Goal: Navigation & Orientation: Find specific page/section

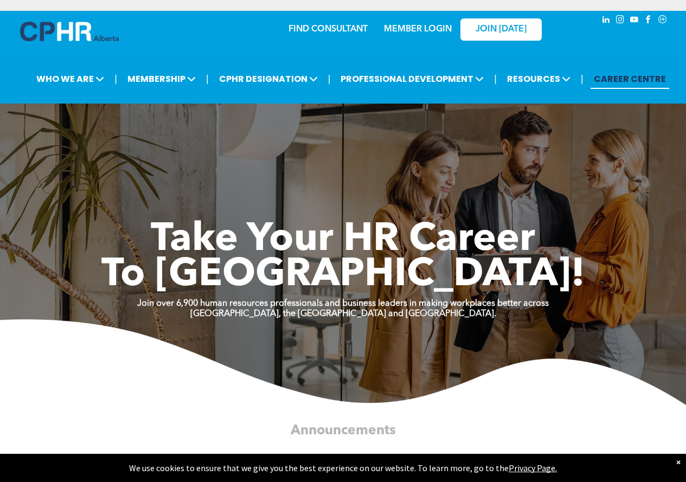
click at [415, 25] on link "MEMBER LOGIN" at bounding box center [418, 29] width 68 height 9
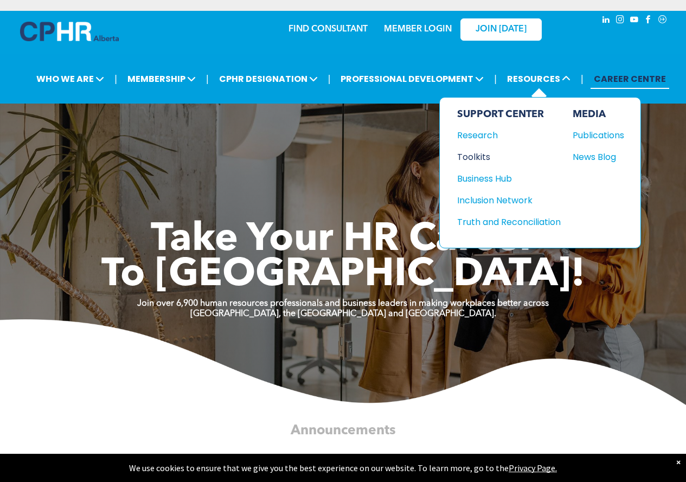
click at [480, 157] on div "Toolkits" at bounding box center [503, 157] width 93 height 14
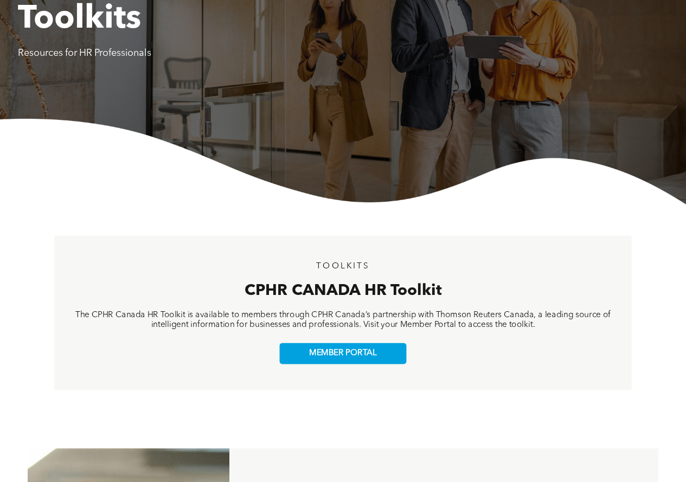
scroll to position [217, 0]
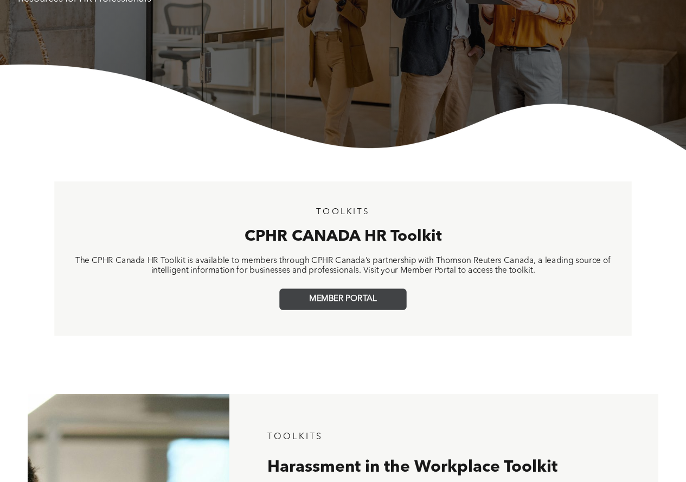
click at [349, 302] on span "MEMBER PORTAL" at bounding box center [342, 300] width 67 height 10
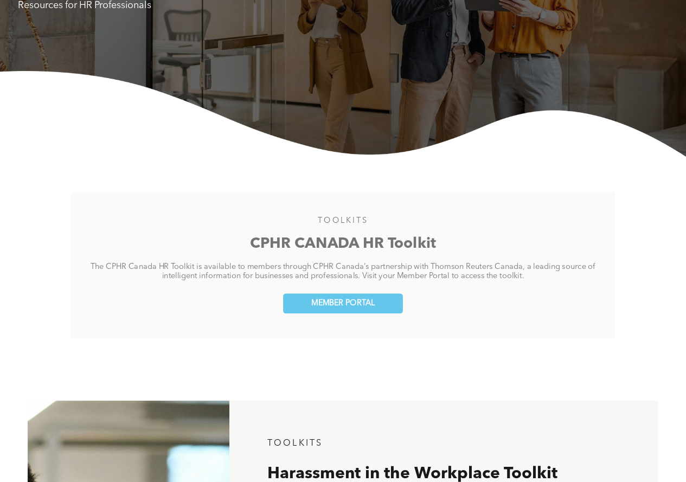
scroll to position [29, 0]
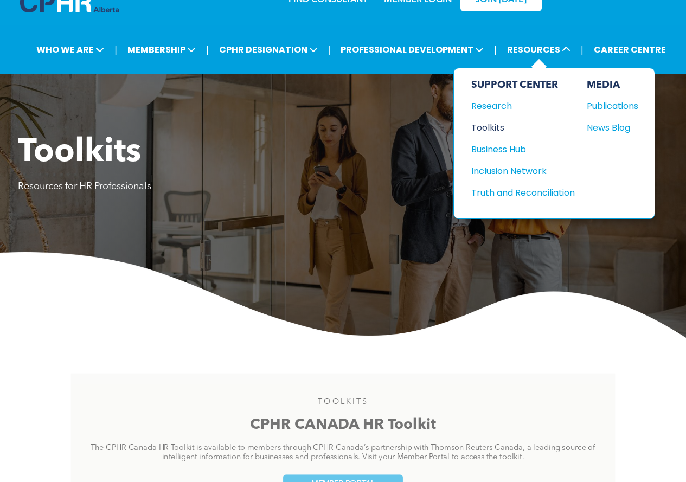
click at [483, 128] on div "Toolkits" at bounding box center [517, 128] width 93 height 14
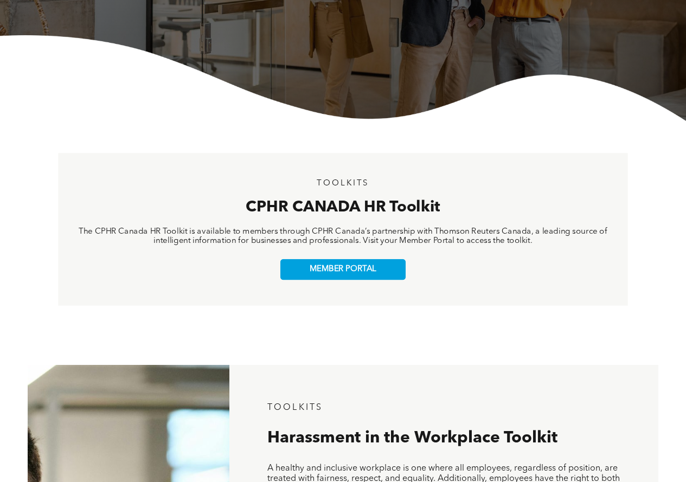
scroll to position [271, 0]
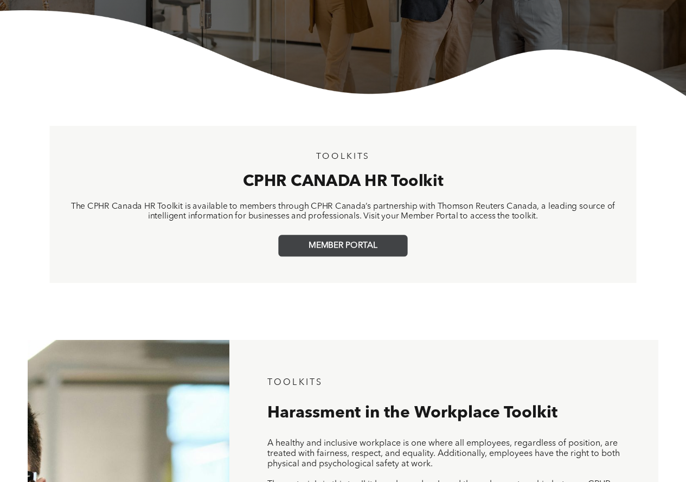
click at [356, 244] on span "MEMBER PORTAL" at bounding box center [343, 246] width 68 height 10
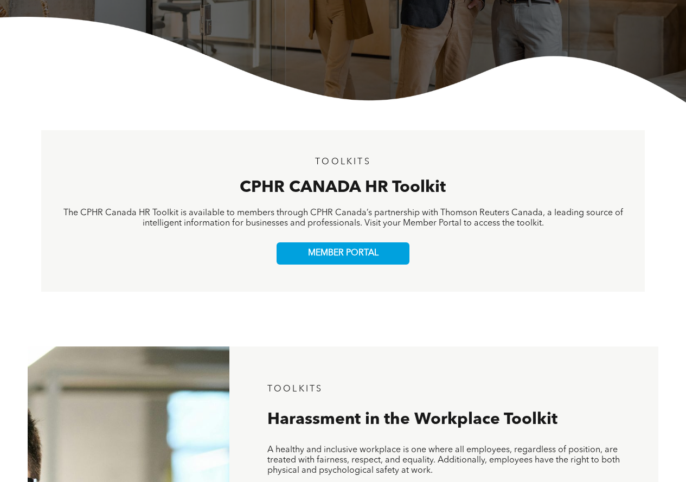
scroll to position [217, 0]
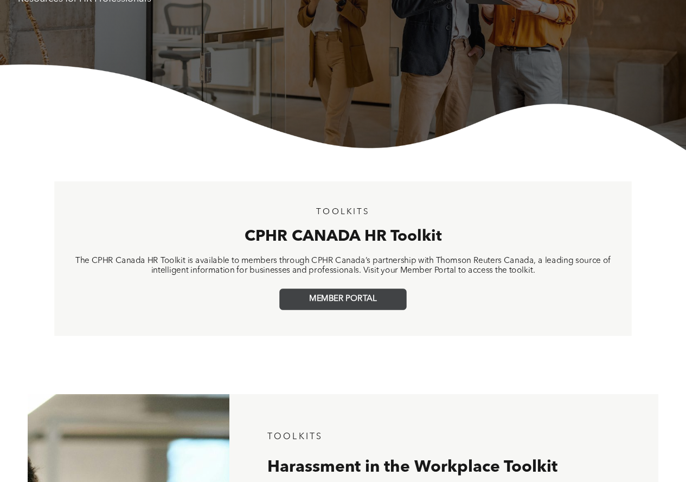
click at [357, 304] on link "MEMBER PORTAL" at bounding box center [342, 299] width 127 height 21
